Goal: Find specific page/section: Find specific page/section

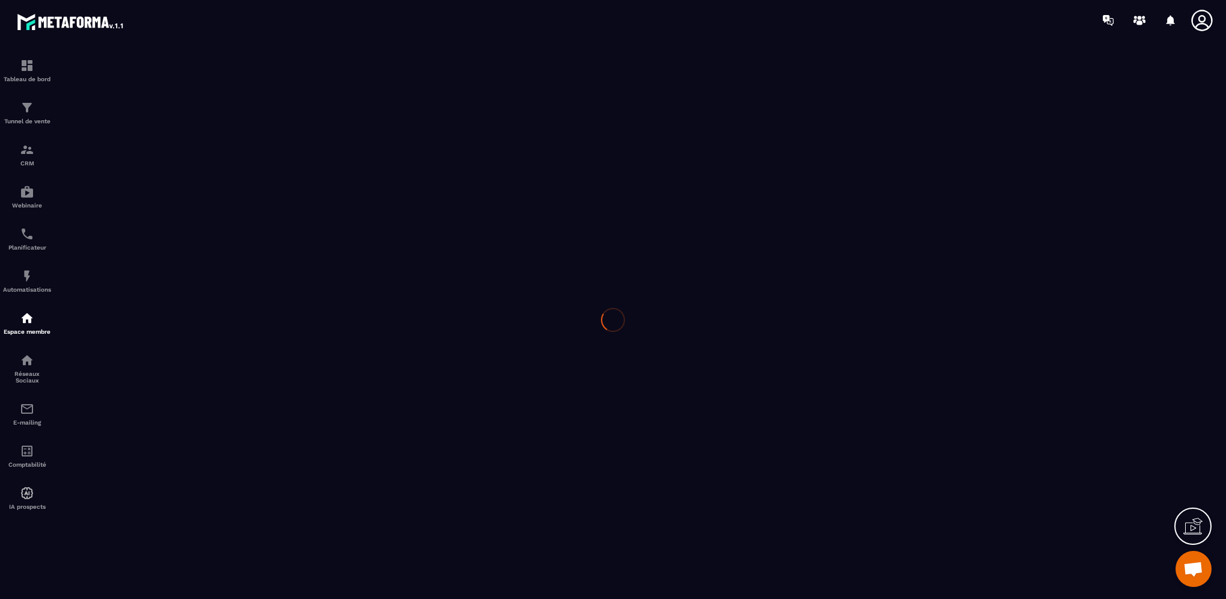
scroll to position [468, 0]
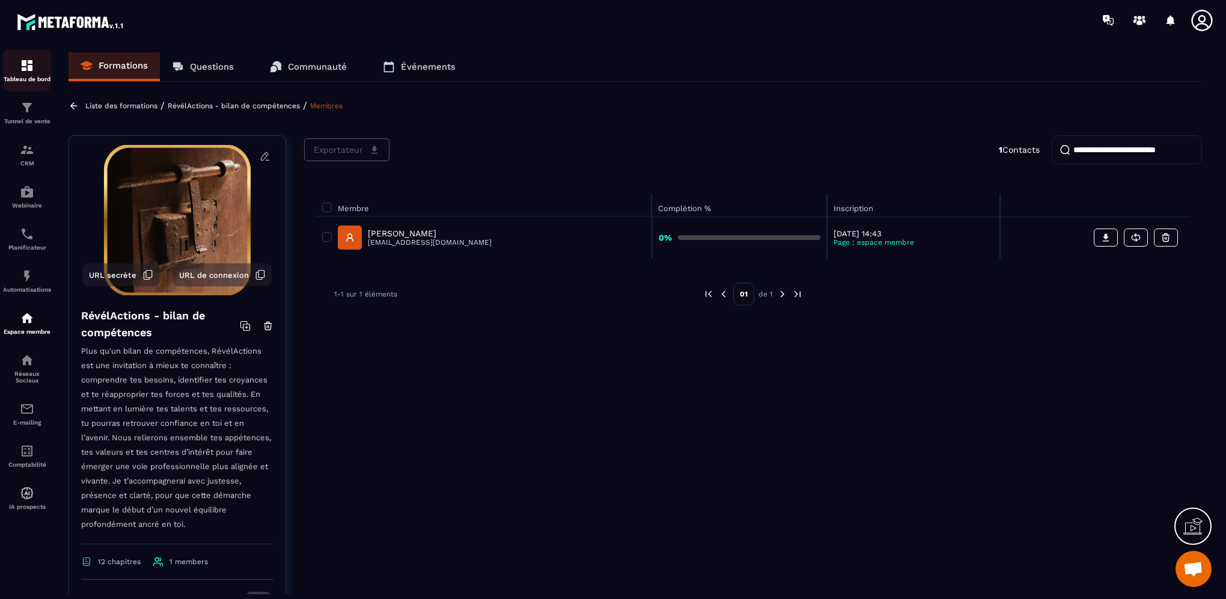
click at [30, 69] on img at bounding box center [27, 65] width 14 height 14
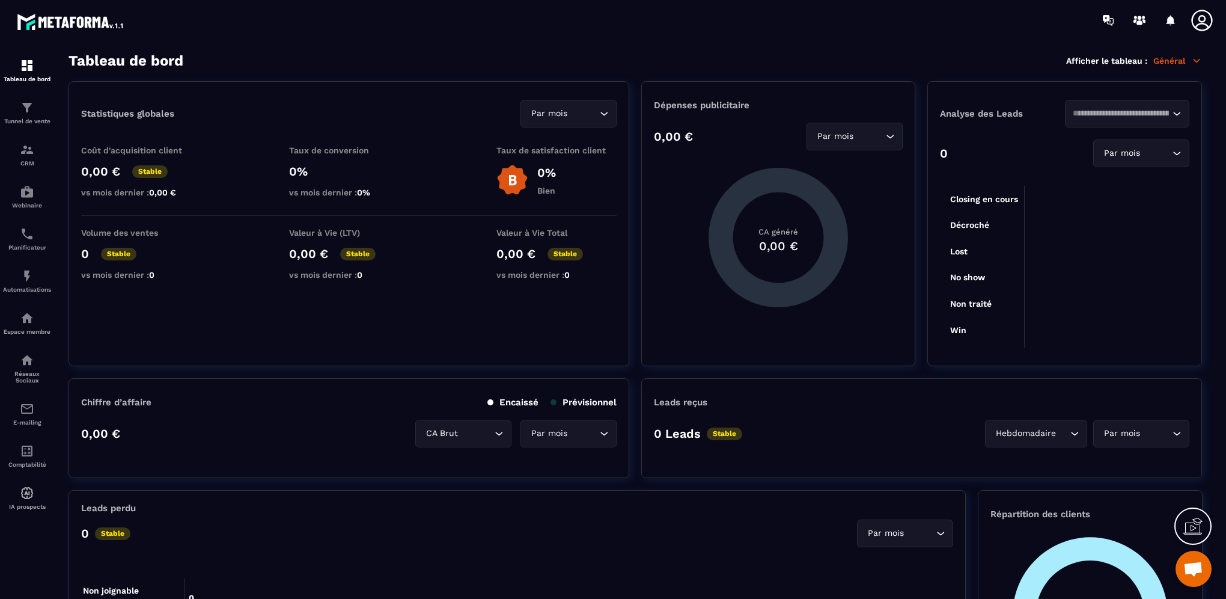
scroll to position [841, 0]
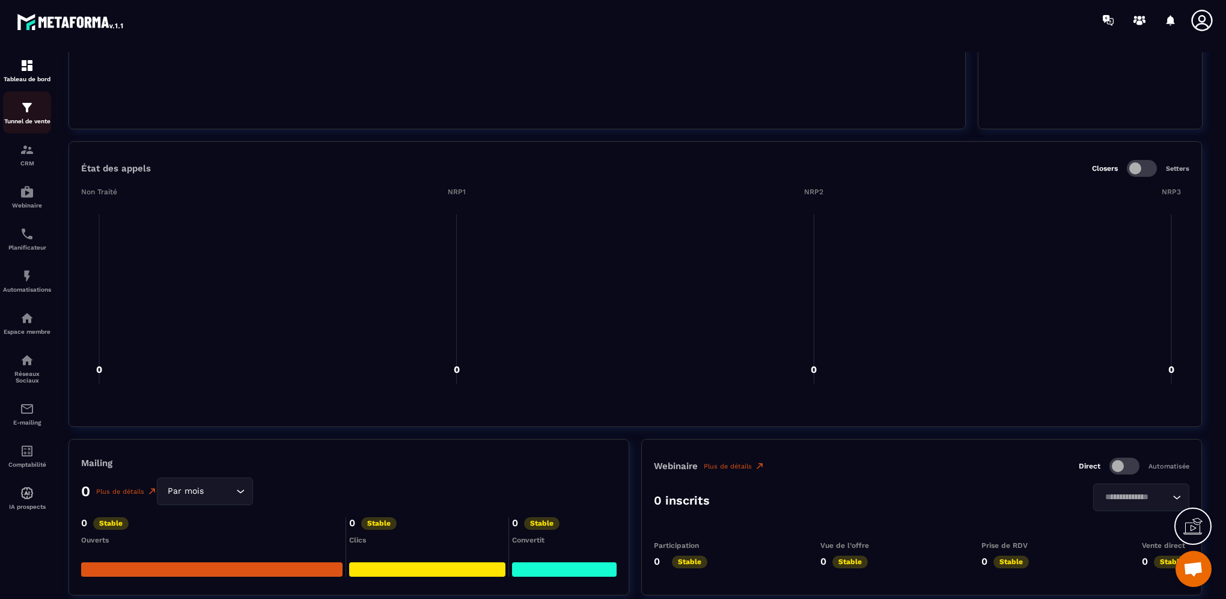
click at [38, 118] on p "Tunnel de vente" at bounding box center [27, 121] width 48 height 7
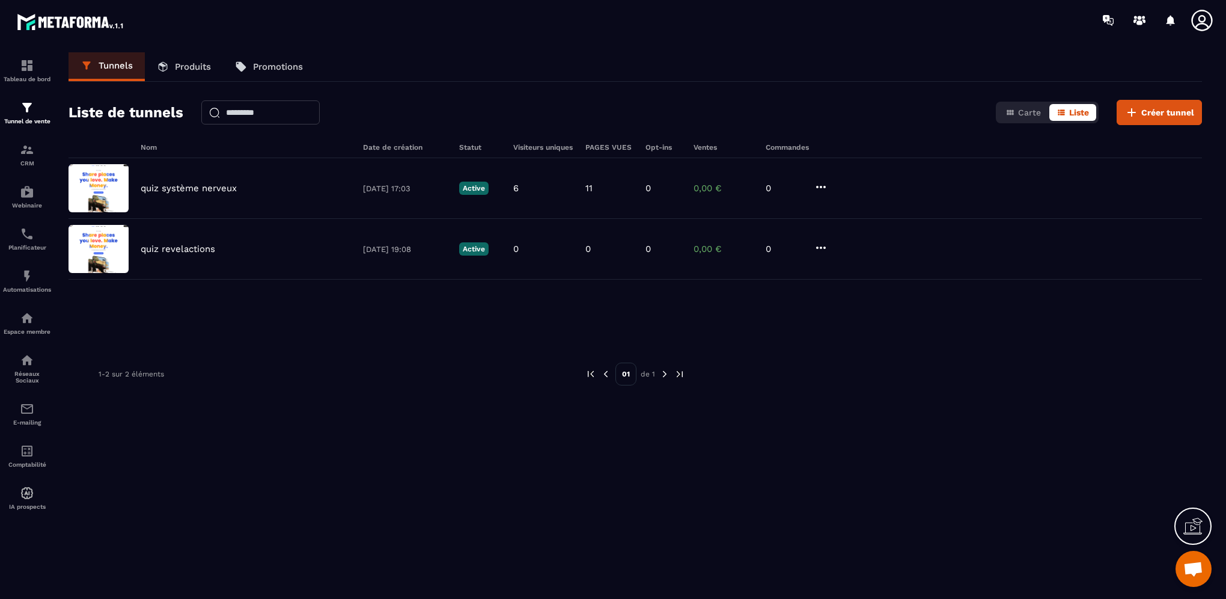
click at [190, 71] on p "Produits" at bounding box center [193, 66] width 36 height 11
